Goal: Transaction & Acquisition: Purchase product/service

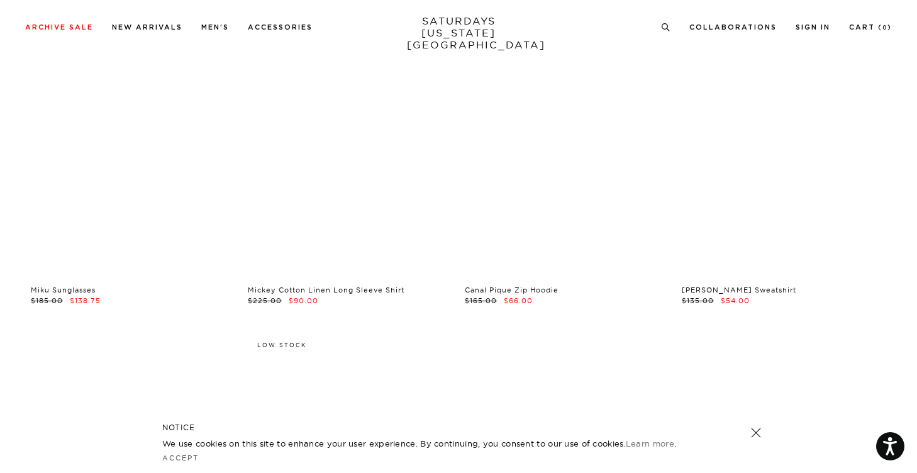
scroll to position [7560, 0]
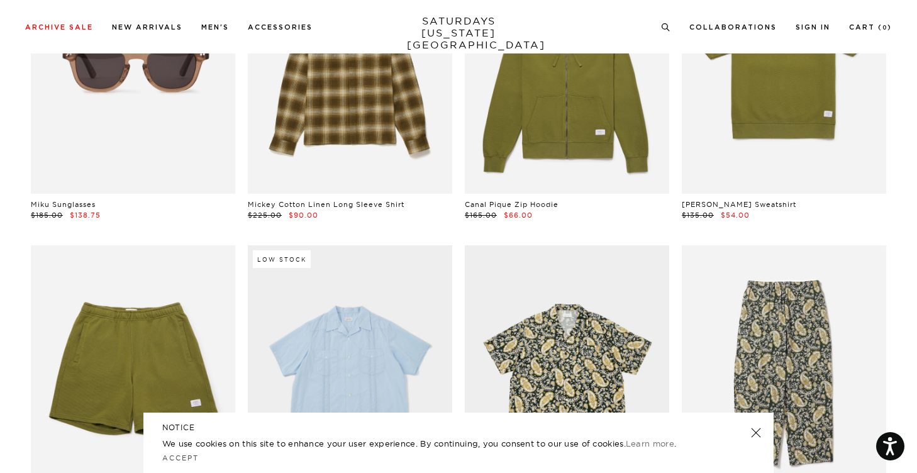
click at [750, 427] on h5 "NOTICE" at bounding box center [458, 427] width 592 height 11
click at [755, 435] on link at bounding box center [756, 433] width 18 height 18
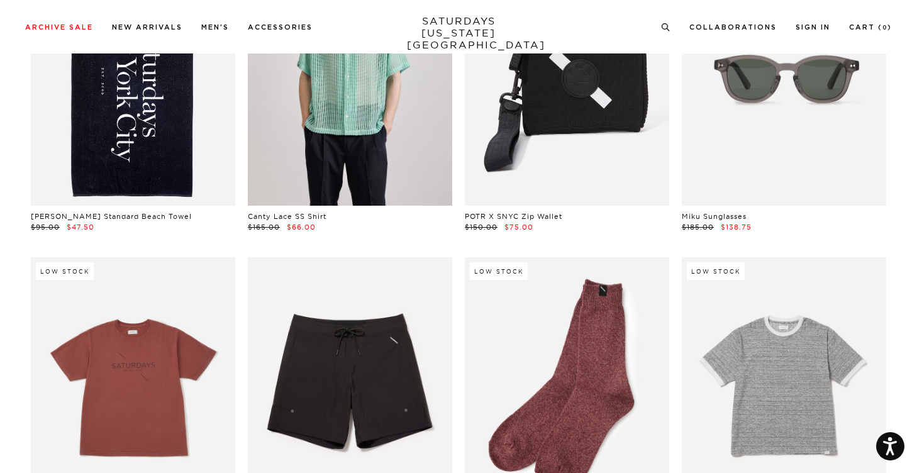
scroll to position [8954, 0]
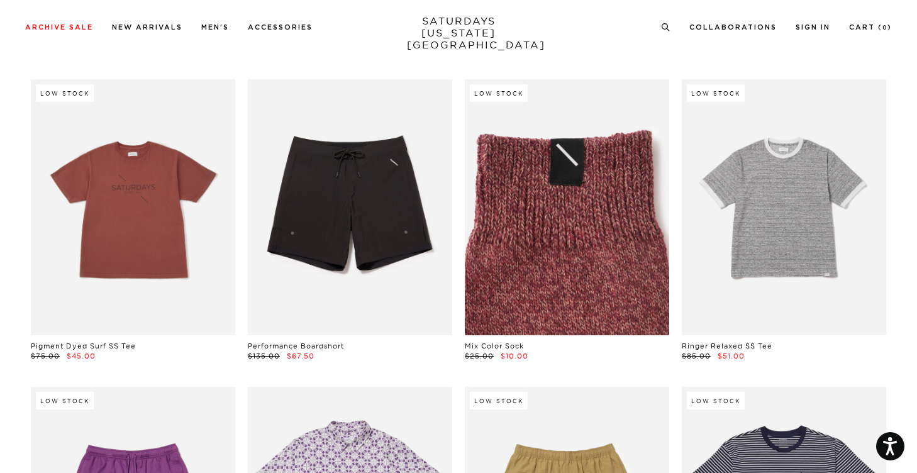
click at [617, 226] on link at bounding box center [567, 206] width 204 height 255
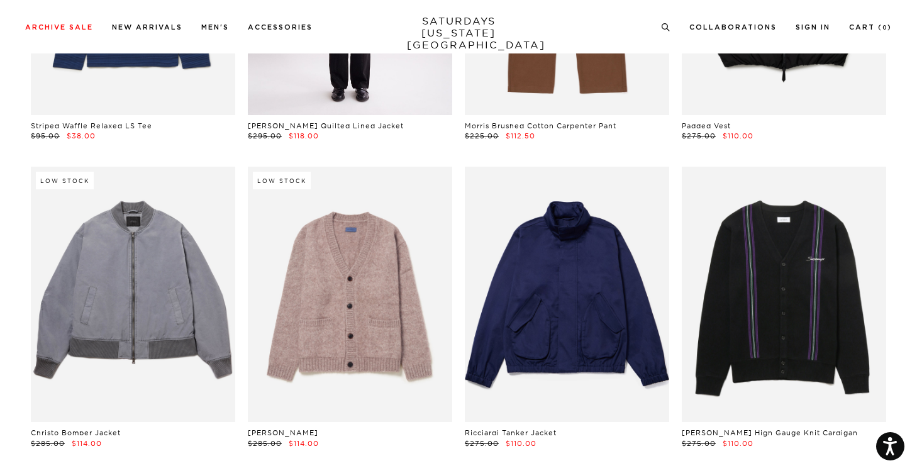
scroll to position [18339, 0]
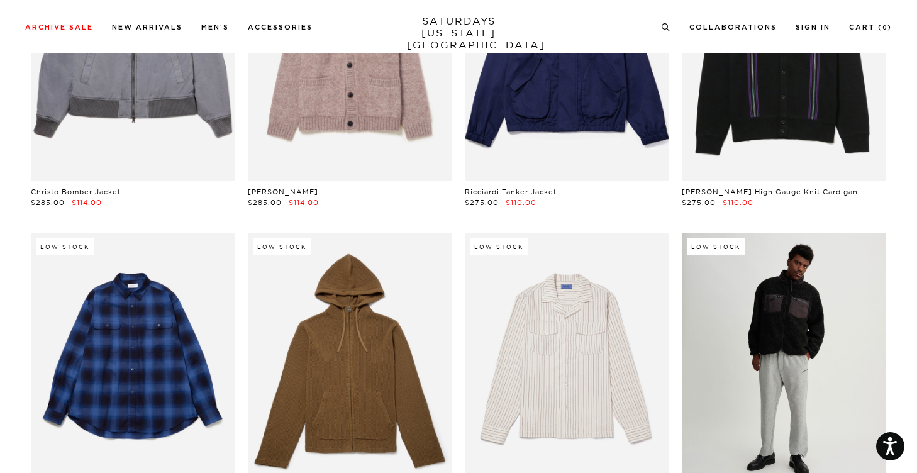
click at [795, 312] on link at bounding box center [784, 360] width 204 height 255
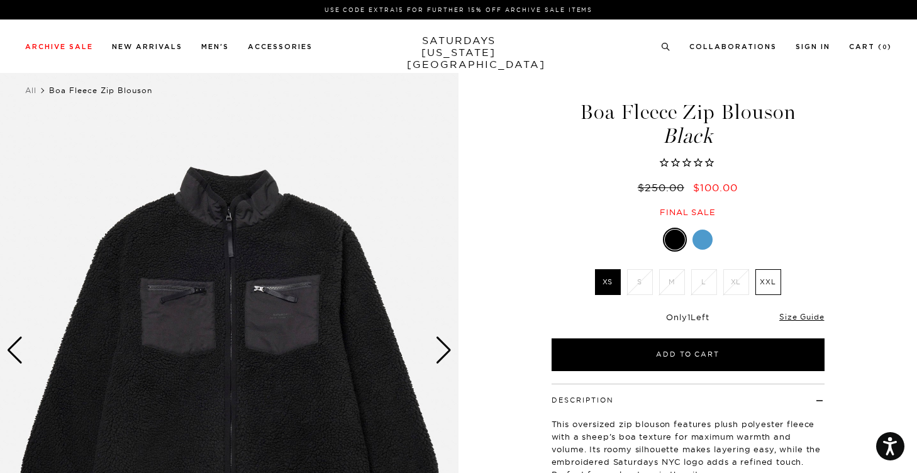
click at [641, 289] on li "S" at bounding box center [640, 282] width 32 height 26
click at [638, 280] on li "S" at bounding box center [640, 282] width 32 height 26
click at [714, 241] on div at bounding box center [687, 240] width 273 height 24
click at [693, 246] on div at bounding box center [687, 240] width 273 height 24
click at [697, 245] on div at bounding box center [702, 240] width 20 height 20
